Goal: Find specific page/section: Find specific page/section

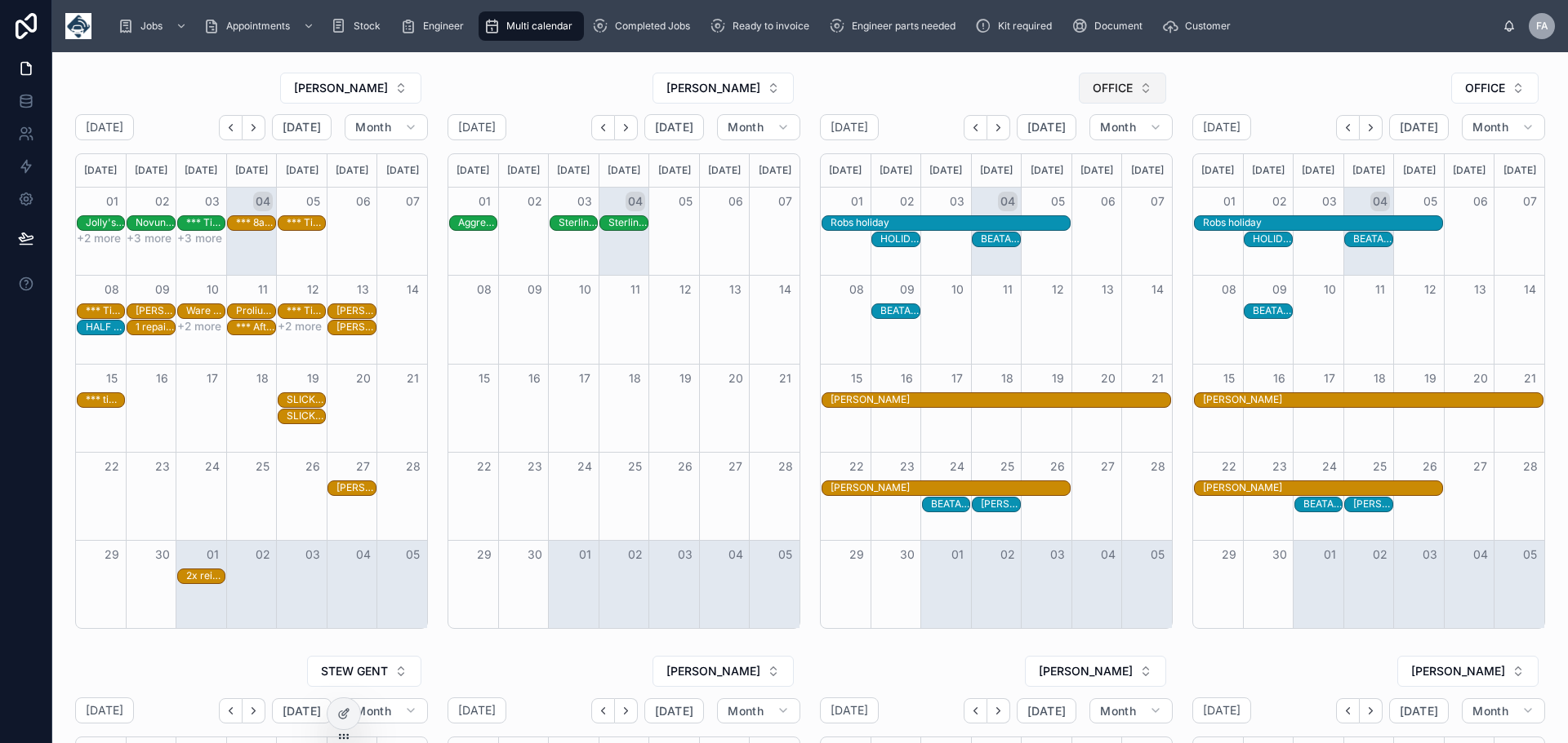
click at [1127, 86] on button "OFFICE" at bounding box center [1122, 88] width 87 height 31
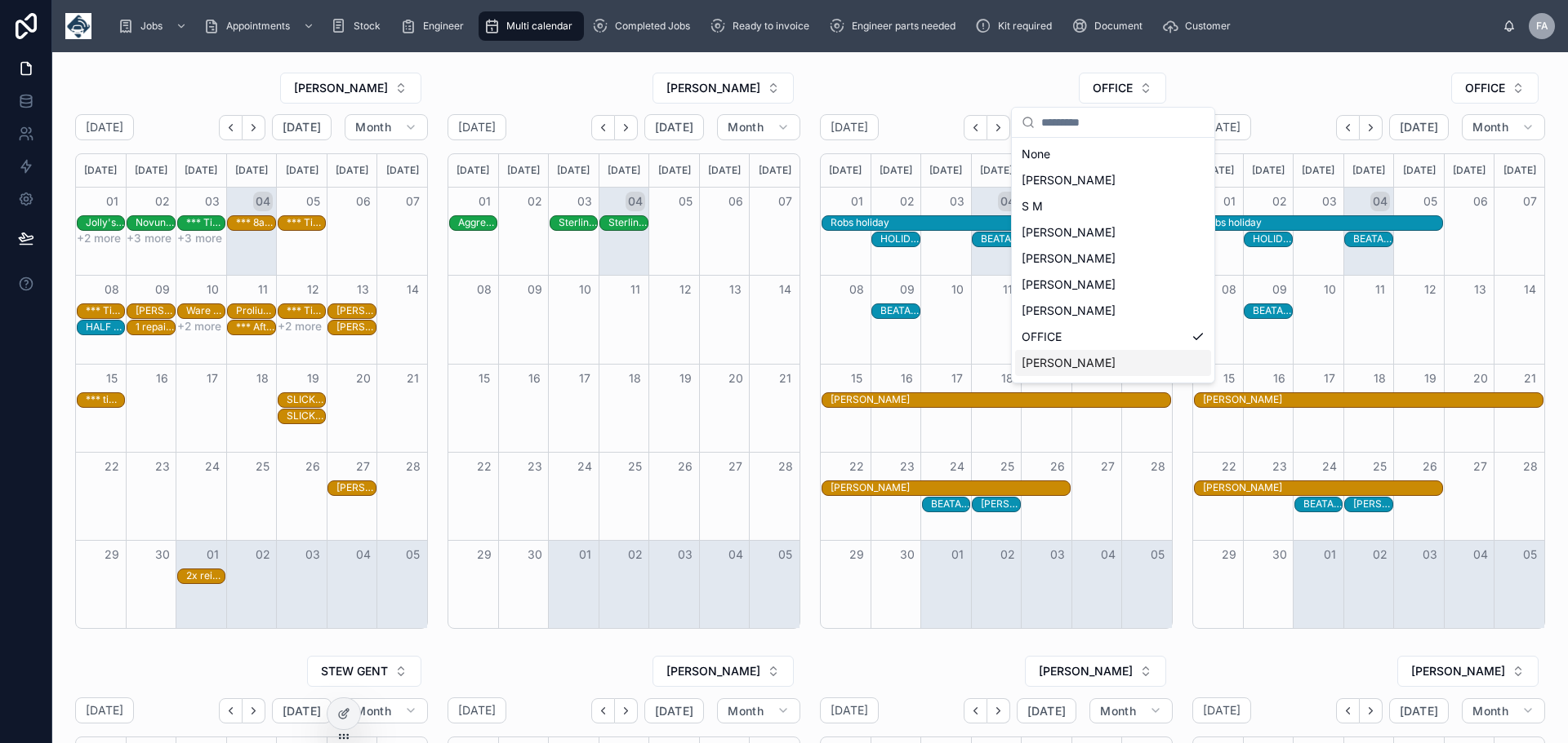
click at [1057, 364] on span "[PERSON_NAME]" at bounding box center [1068, 363] width 94 height 16
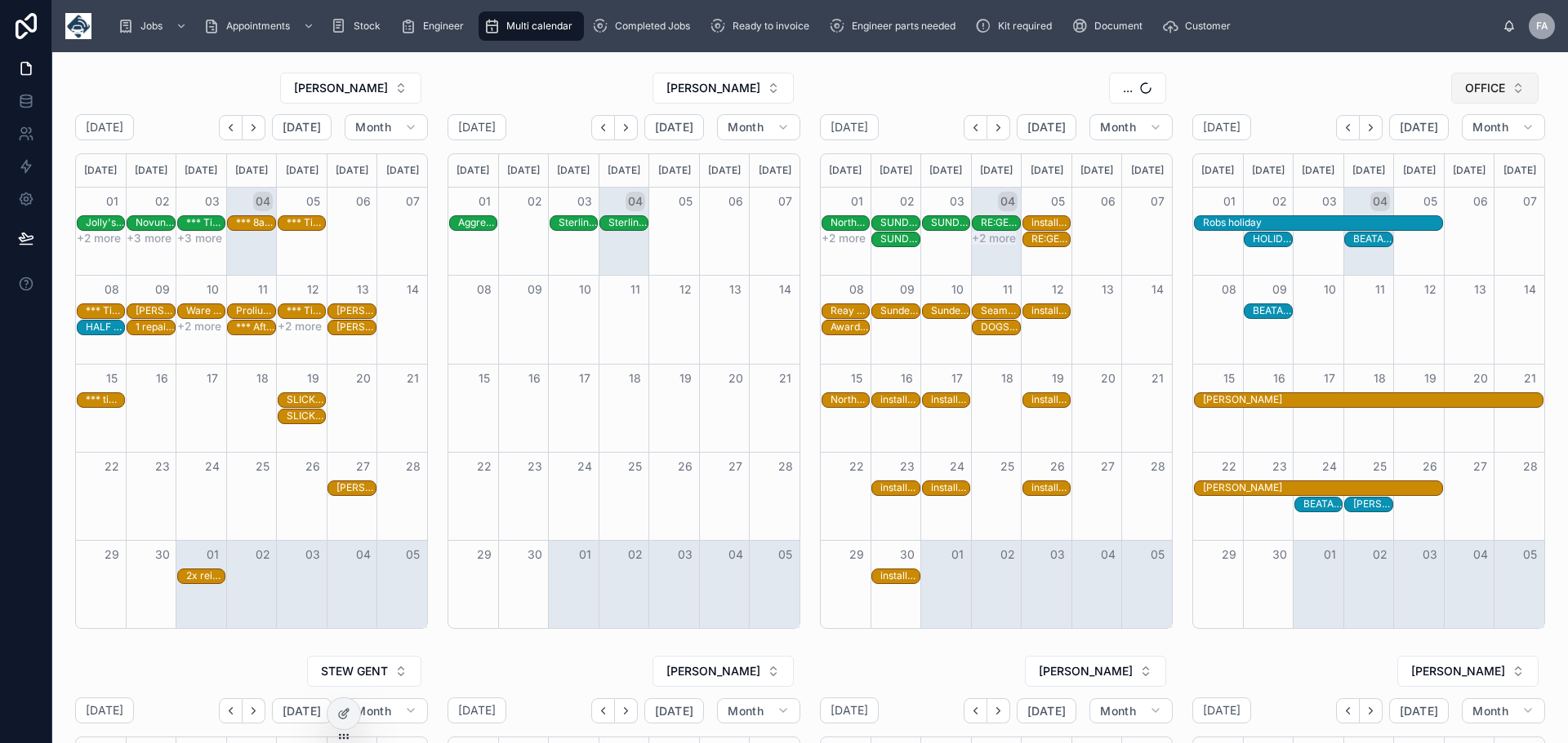
click at [1506, 87] on button "OFFICE" at bounding box center [1495, 88] width 87 height 31
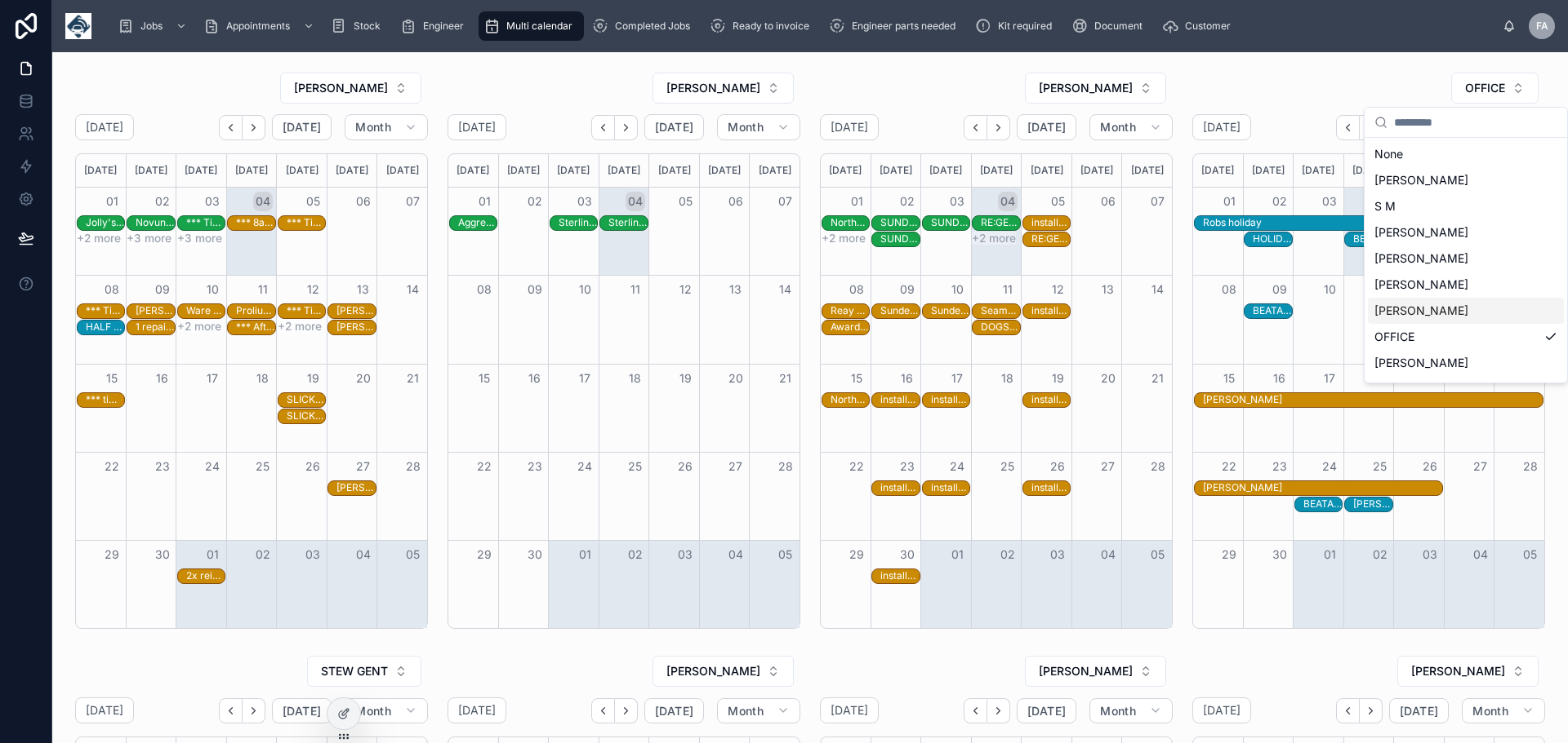
click at [1434, 312] on span "[PERSON_NAME]" at bounding box center [1421, 310] width 94 height 16
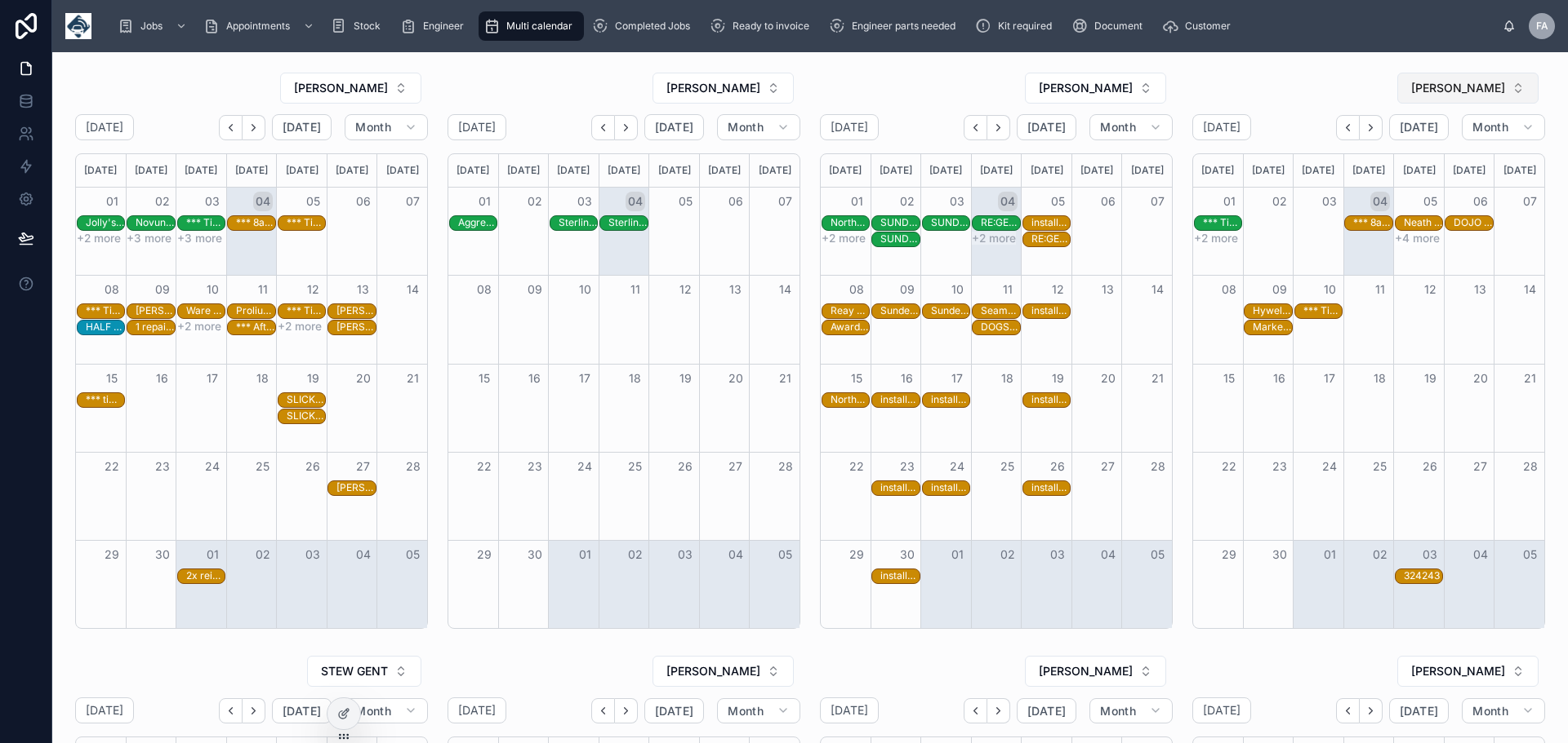
click at [1509, 85] on button "[PERSON_NAME]" at bounding box center [1468, 88] width 142 height 31
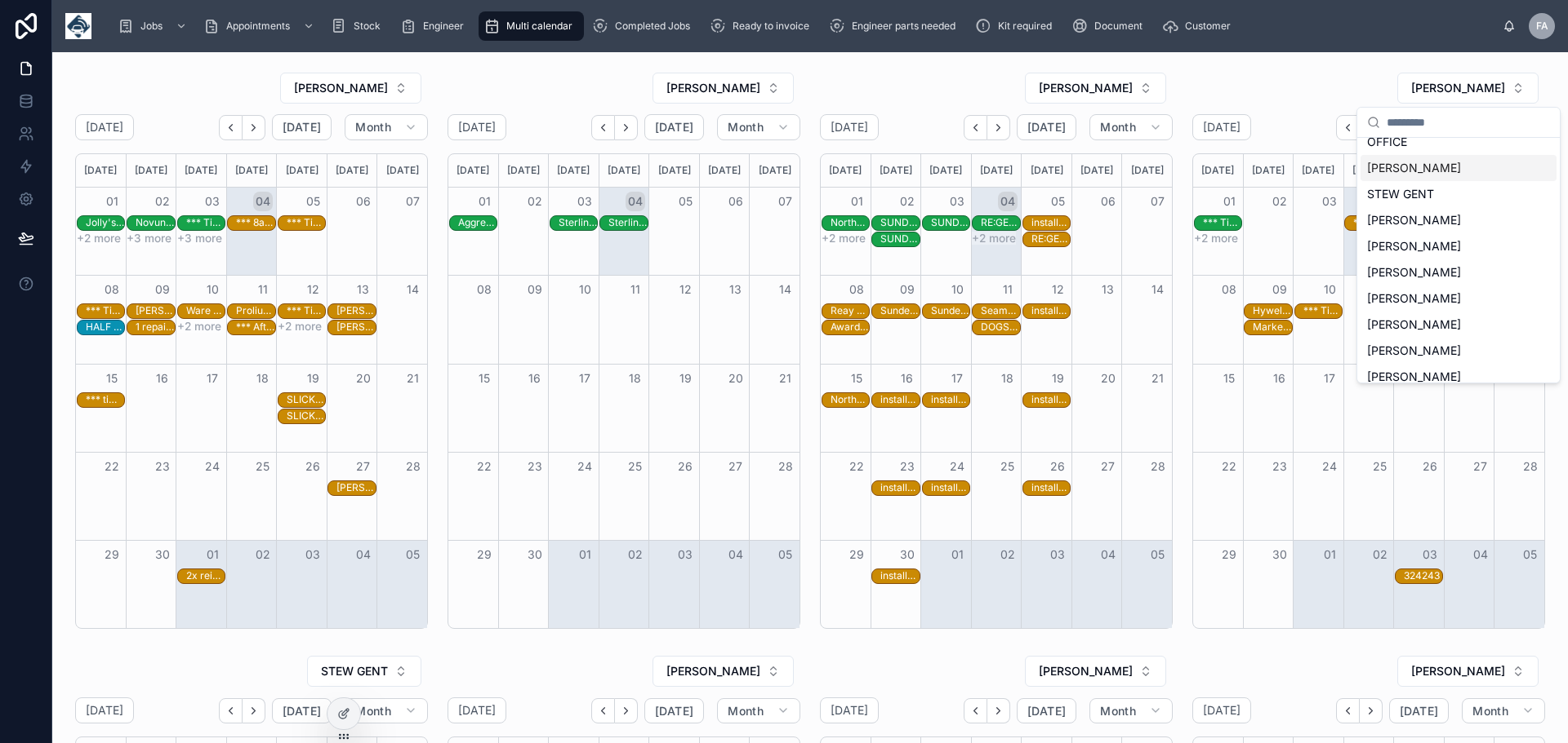
scroll to position [196, 0]
click at [1439, 320] on span "[PERSON_NAME]" at bounding box center [1414, 324] width 94 height 16
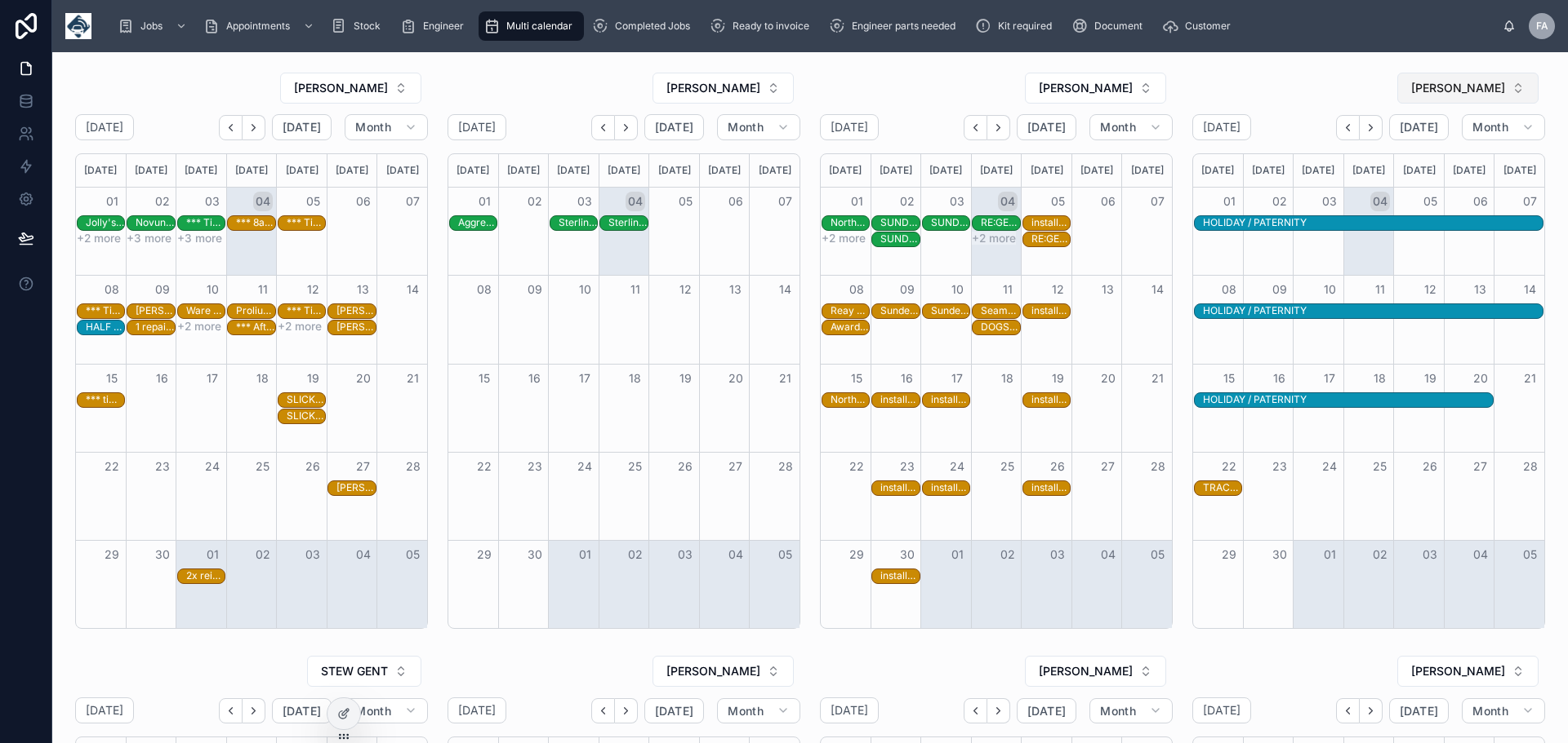
click at [1512, 93] on button "[PERSON_NAME]" at bounding box center [1468, 88] width 142 height 31
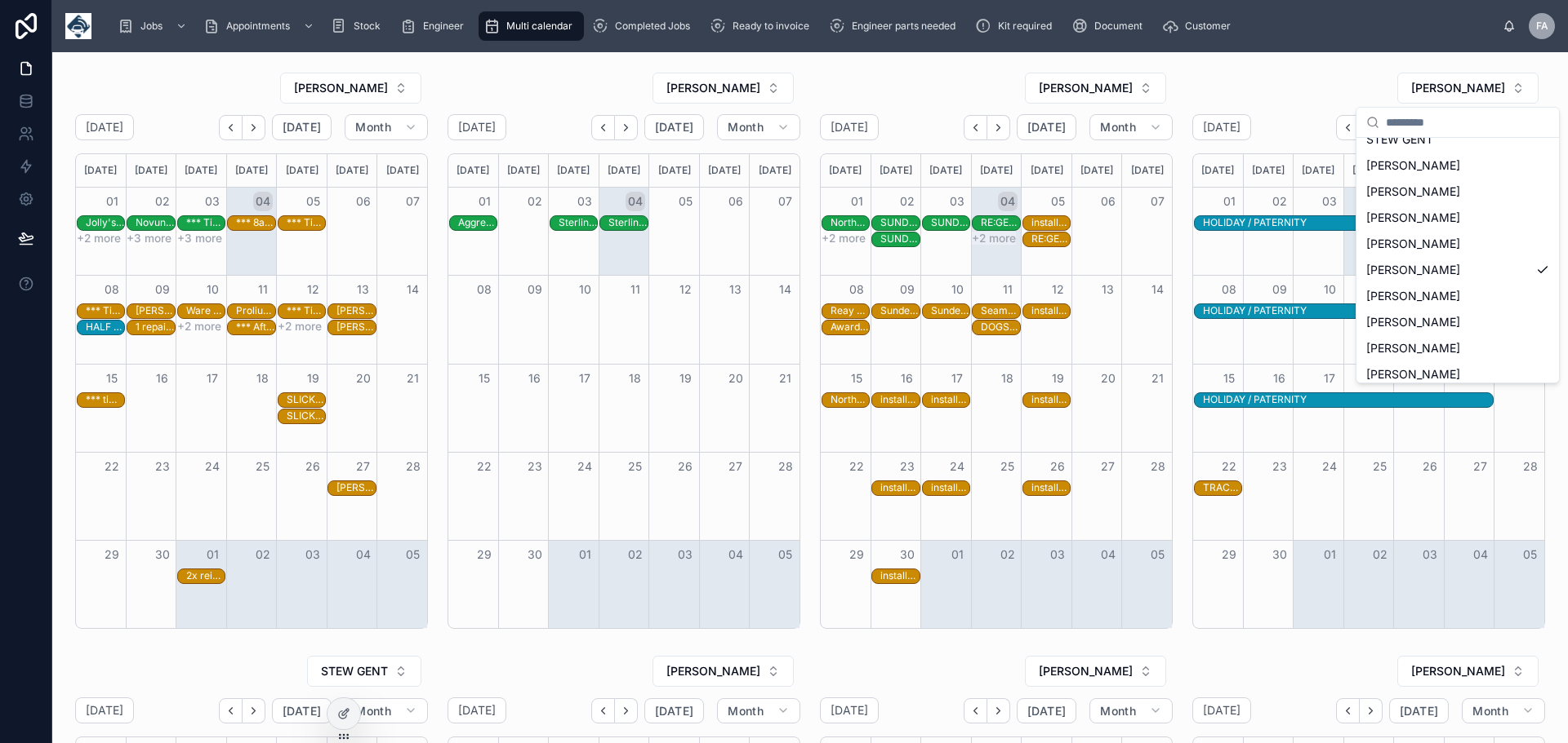
scroll to position [261, 0]
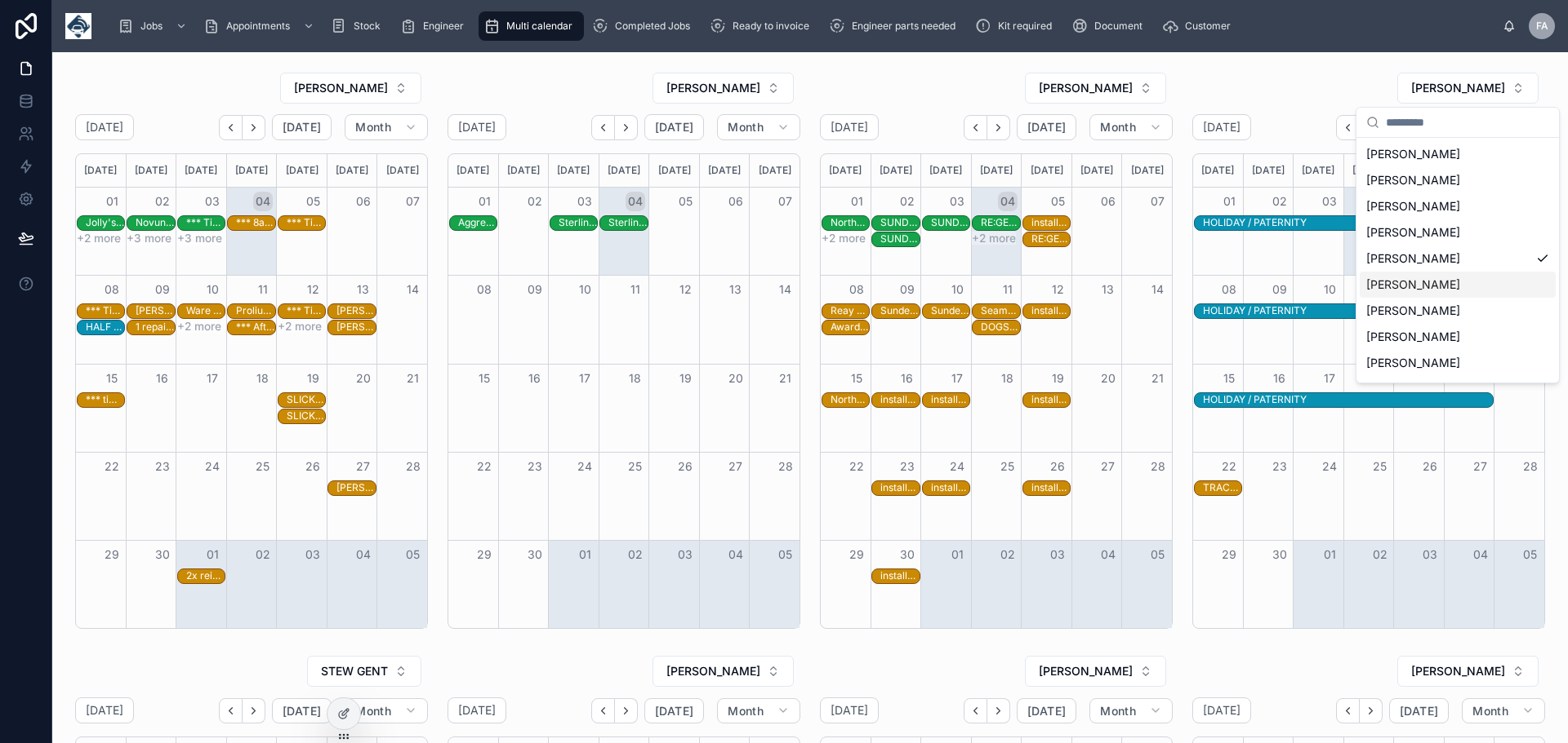
click at [1438, 284] on span "[PERSON_NAME]" at bounding box center [1413, 285] width 94 height 16
